Goal: Transaction & Acquisition: Purchase product/service

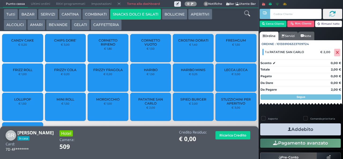
click at [288, 130] on icon "button" at bounding box center [289, 129] width 3 height 6
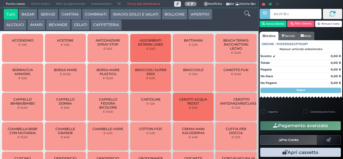
type input "dd e9 33 c3"
click at [131, 14] on button "SNACKS DOLCI E SALATI" at bounding box center [135, 14] width 51 height 11
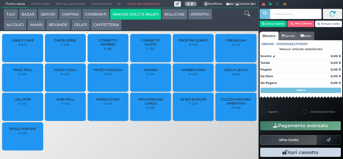
click at [146, 105] on span "PATATINE SAN CARLO" at bounding box center [151, 101] width 32 height 8
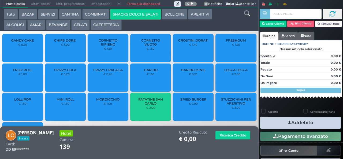
click at [288, 125] on icon "button" at bounding box center [289, 123] width 3 height 6
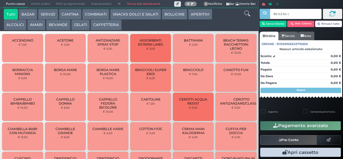
type input "8d b3 6a c3"
click at [0, 0] on div at bounding box center [0, 0] width 0 height 0
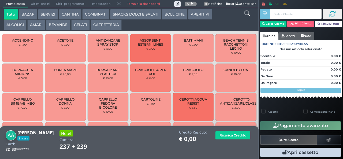
click at [62, 25] on button "BEVANDE" at bounding box center [58, 25] width 24 height 11
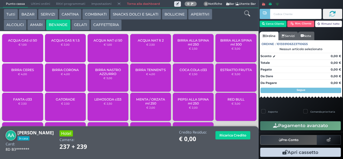
click at [59, 55] on div "ACQUA GAS lt 1.5 € 2,00" at bounding box center [65, 48] width 41 height 28
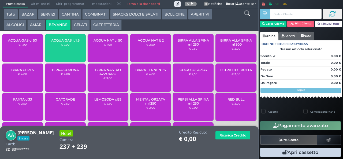
click at [95, 42] on span "ACQUA NAT cl 50" at bounding box center [108, 40] width 29 height 4
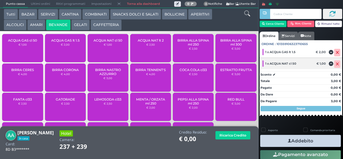
click at [329, 64] on icon at bounding box center [331, 64] width 5 height 0
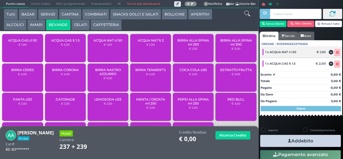
click at [336, 53] on icon at bounding box center [337, 53] width 3 height 0
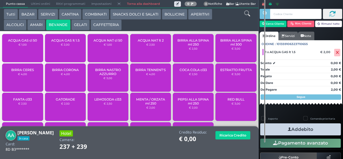
click at [146, 53] on div "ACQUA NAT lt 2 € 2,50" at bounding box center [150, 48] width 41 height 28
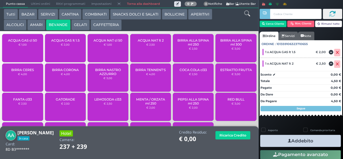
click at [288, 140] on icon "button" at bounding box center [289, 141] width 3 height 6
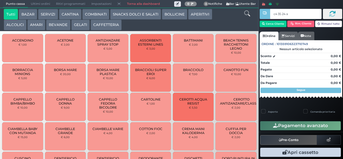
type input "c4 35 24 af"
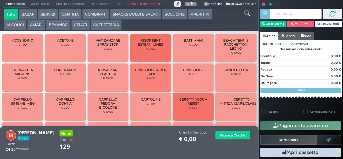
click at [127, 13] on button "SNACKS DOLCI E SALATI" at bounding box center [135, 14] width 51 height 11
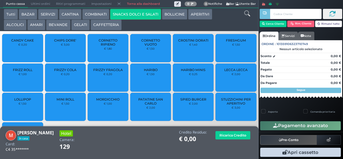
click at [140, 105] on span "PATATINE SAN CARLO" at bounding box center [151, 101] width 32 height 8
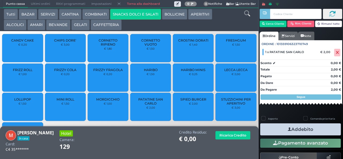
click at [280, 130] on button "Addebito" at bounding box center [300, 129] width 81 height 12
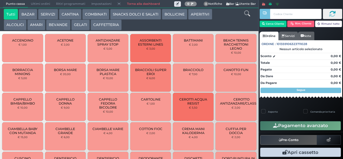
click at [38, 4] on span "Ultimi ordini" at bounding box center [40, 4] width 25 height 8
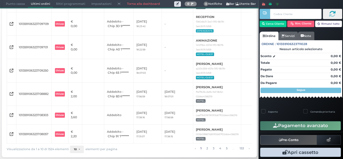
scroll to position [162, 0]
click at [76, 149] on button "10" at bounding box center [77, 149] width 14 height 8
click at [84, 138] on link "100" at bounding box center [84, 139] width 29 height 10
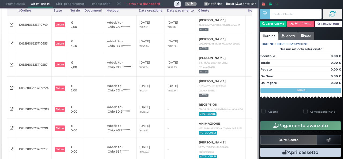
scroll to position [0, 0]
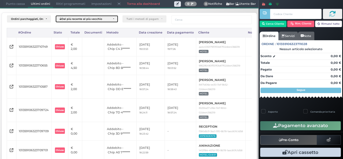
click at [109, 20] on div "Dal più recente al più vecchio" at bounding box center [84, 18] width 51 height 3
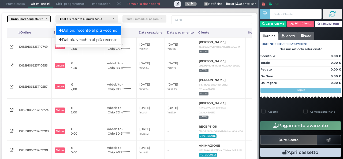
click at [44, 21] on div "Ordini parcheggiati, Ordini aperti, Ordini chiusi" at bounding box center [28, 19] width 43 height 7
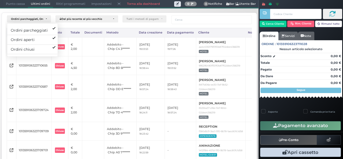
click at [14, 4] on span "Punto cassa" at bounding box center [15, 4] width 25 height 8
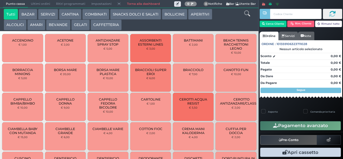
click at [139, 12] on button "SNACKS DOLCI E SALATI" at bounding box center [135, 14] width 51 height 11
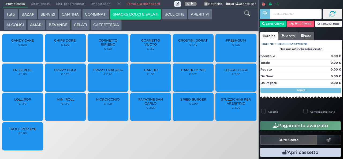
click at [156, 45] on span "CORNETTO VUOTO" at bounding box center [151, 42] width 32 height 8
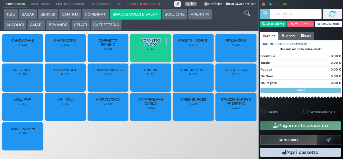
click at [156, 45] on span "CORNETTO VUOTO" at bounding box center [151, 42] width 32 height 8
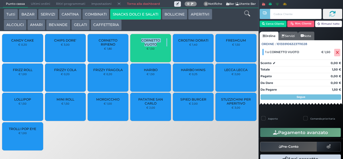
click at [156, 45] on span "CORNETTO VUOTO" at bounding box center [151, 42] width 32 height 8
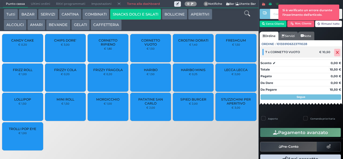
click at [334, 55] on span at bounding box center [337, 53] width 6 height 8
